Goal: Information Seeking & Learning: Learn about a topic

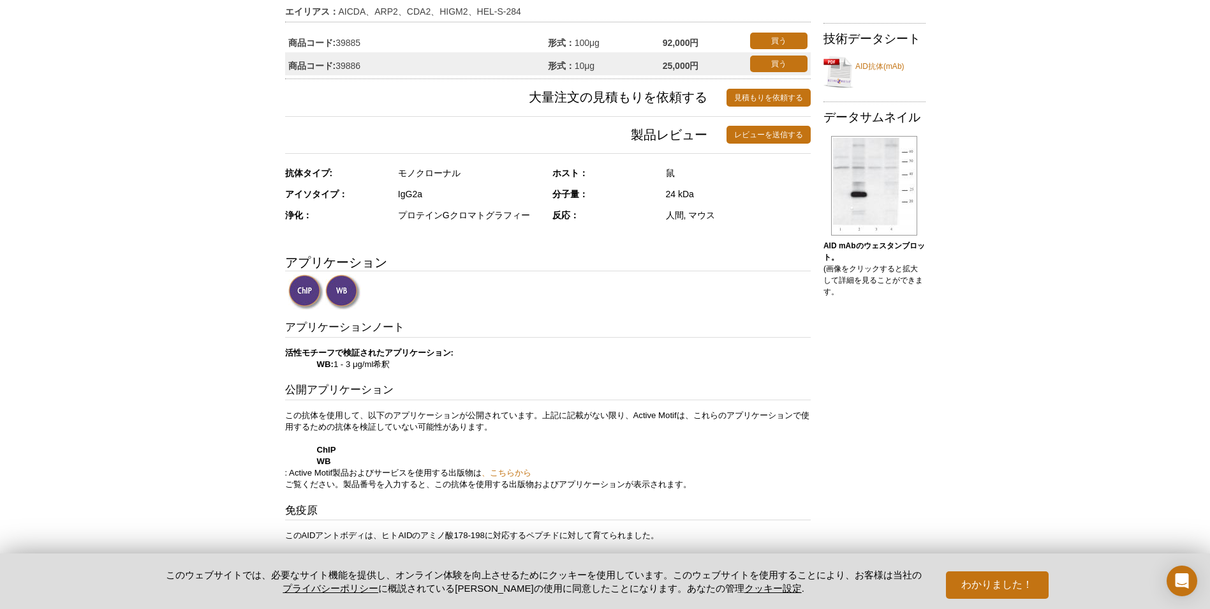
scroll to position [191, 0]
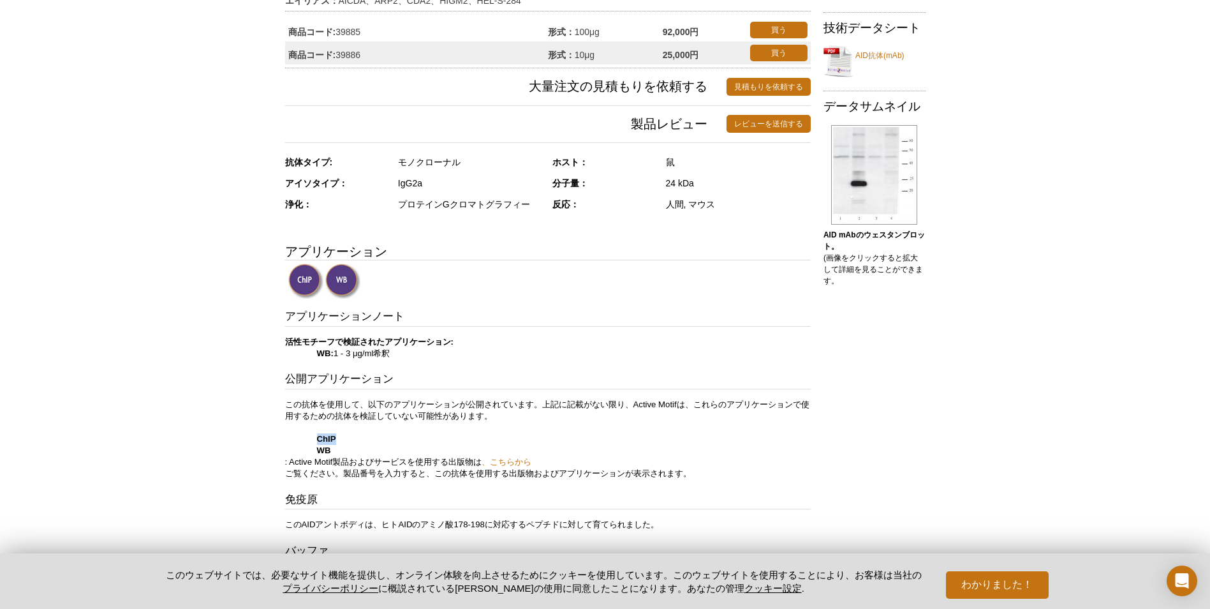
drag, startPoint x: 315, startPoint y: 438, endPoint x: 337, endPoint y: 441, distance: 22.0
click at [337, 441] on p "この抗体を使用して、以下のアプリケーションが公開されています。上記に記載がない限り、Active Motifは、これらのアプリケーションで使用するための抗体を…" at bounding box center [548, 439] width 526 height 80
copy strong "ChIP"
click at [679, 482] on div "アプリケーションノート 活性モチーフで検証されたアプリケーション: WB: 1 - 3 μg/ml希釈 公開アプリケーション この抗体を使用して、以下のアプリ…" at bounding box center [548, 451] width 526 height 284
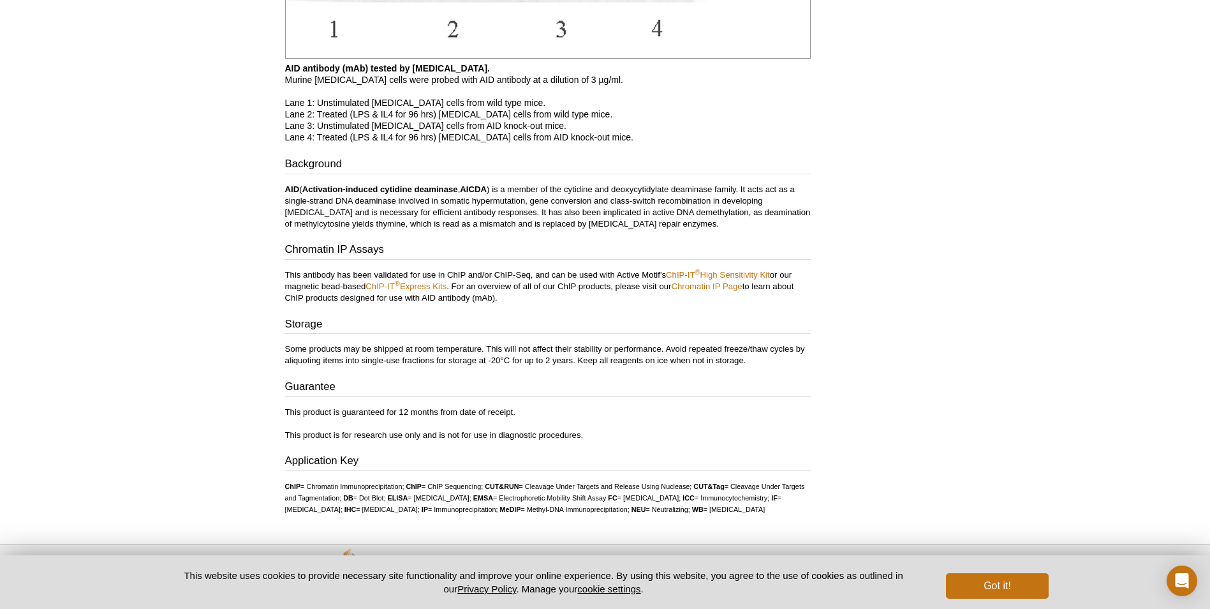
scroll to position [1434, 0]
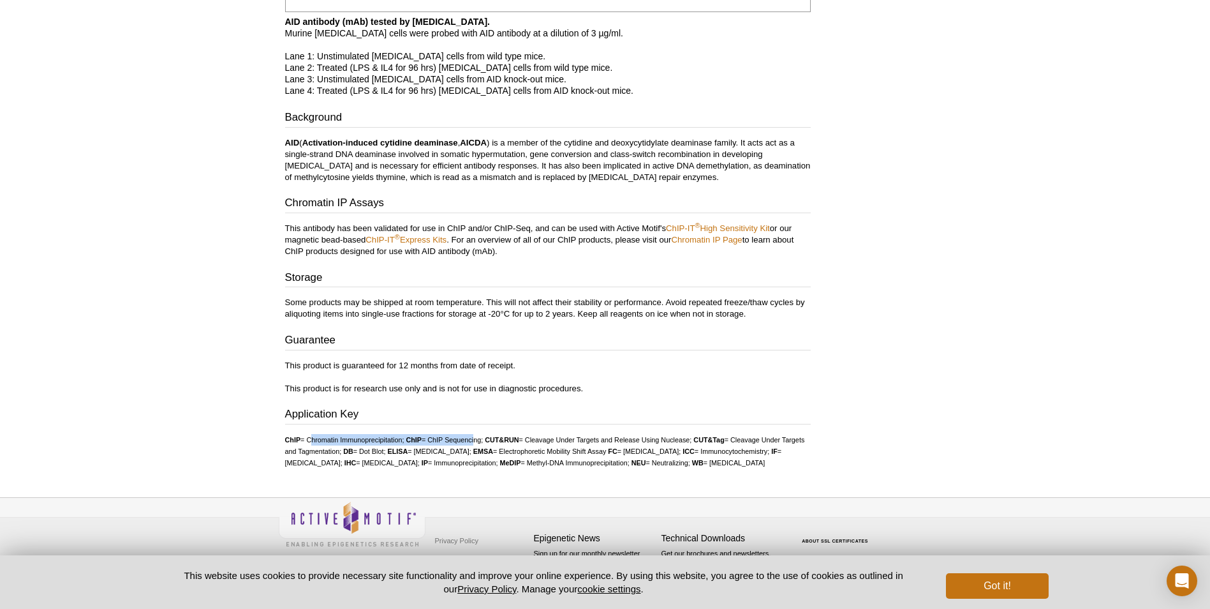
drag, startPoint x: 309, startPoint y: 427, endPoint x: 475, endPoint y: 424, distance: 165.3
click at [475, 436] on font "ChIP = Chromatin Immunoprecipitation; ChIP = ChIP Sequencing; CUT&RUN = Cleavag…" at bounding box center [545, 451] width 520 height 31
drag, startPoint x: 475, startPoint y: 424, endPoint x: 438, endPoint y: 443, distance: 41.7
click at [438, 443] on ul "ChIP = Chromatin Immunoprecipitation; ChIP = ChIP Sequencing; CUT&RUN = Cleavag…" at bounding box center [548, 451] width 526 height 34
click at [311, 439] on li "CUT&Tag = Cleavage Under Targets and Tagmentation;" at bounding box center [545, 445] width 520 height 19
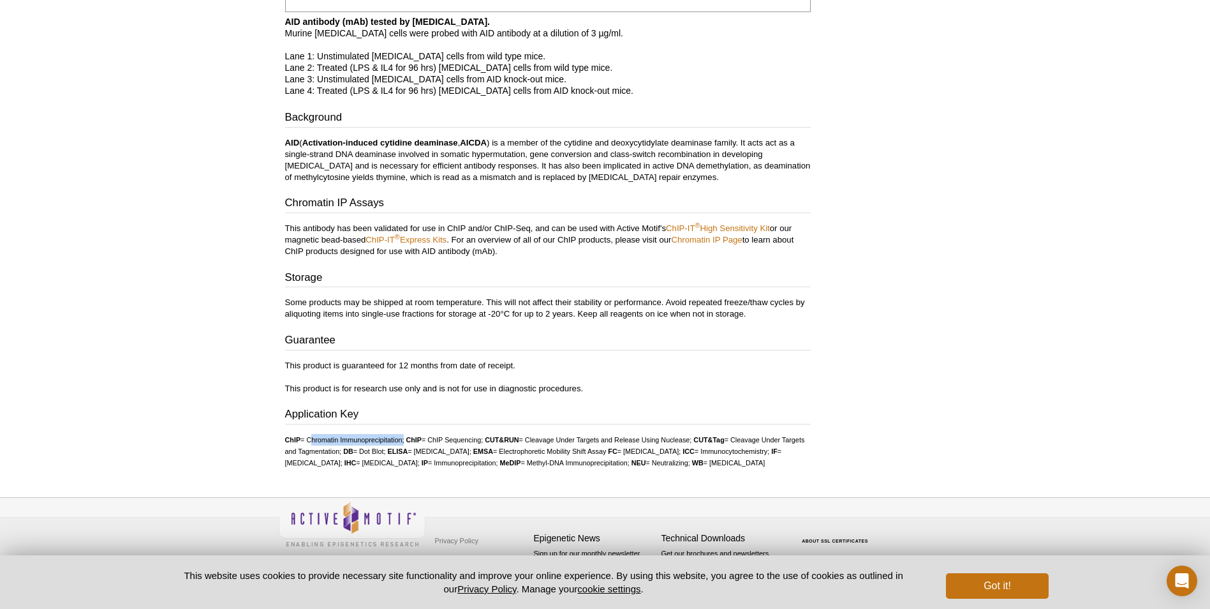
drag, startPoint x: 310, startPoint y: 426, endPoint x: 403, endPoint y: 430, distance: 93.2
click at [403, 436] on li "ChIP = Chromatin Immunoprecipitation;" at bounding box center [344, 440] width 119 height 8
copy li "Chromatin Immunoprecipitation"
drag, startPoint x: 959, startPoint y: 384, endPoint x: 993, endPoint y: 149, distance: 237.8
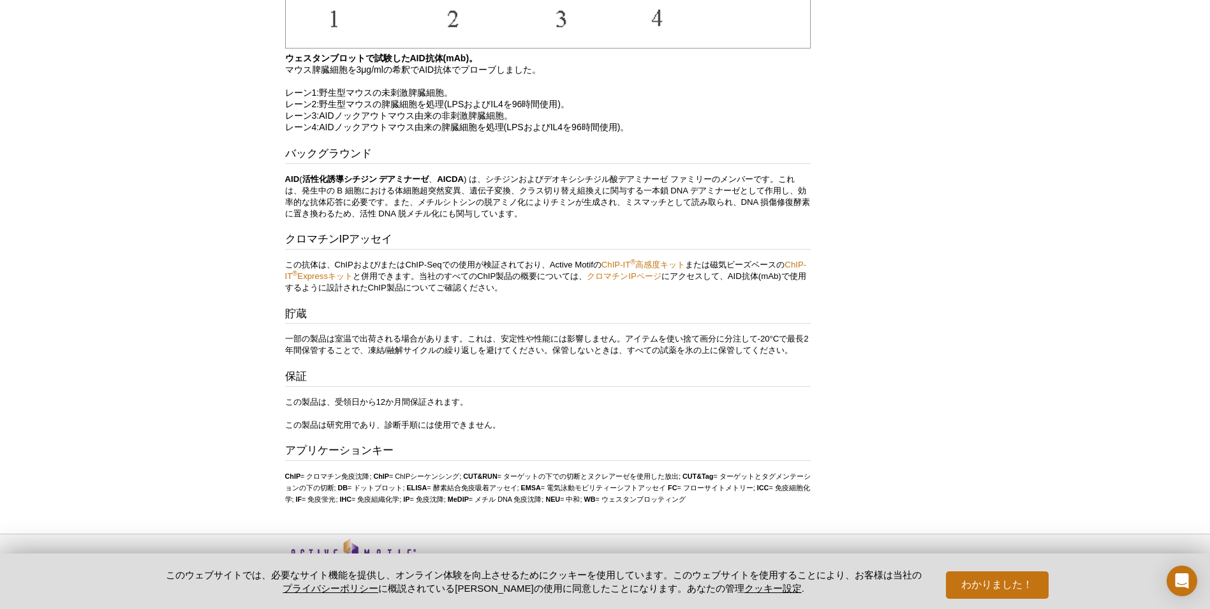
scroll to position [1425, 0]
